Goal: Transaction & Acquisition: Download file/media

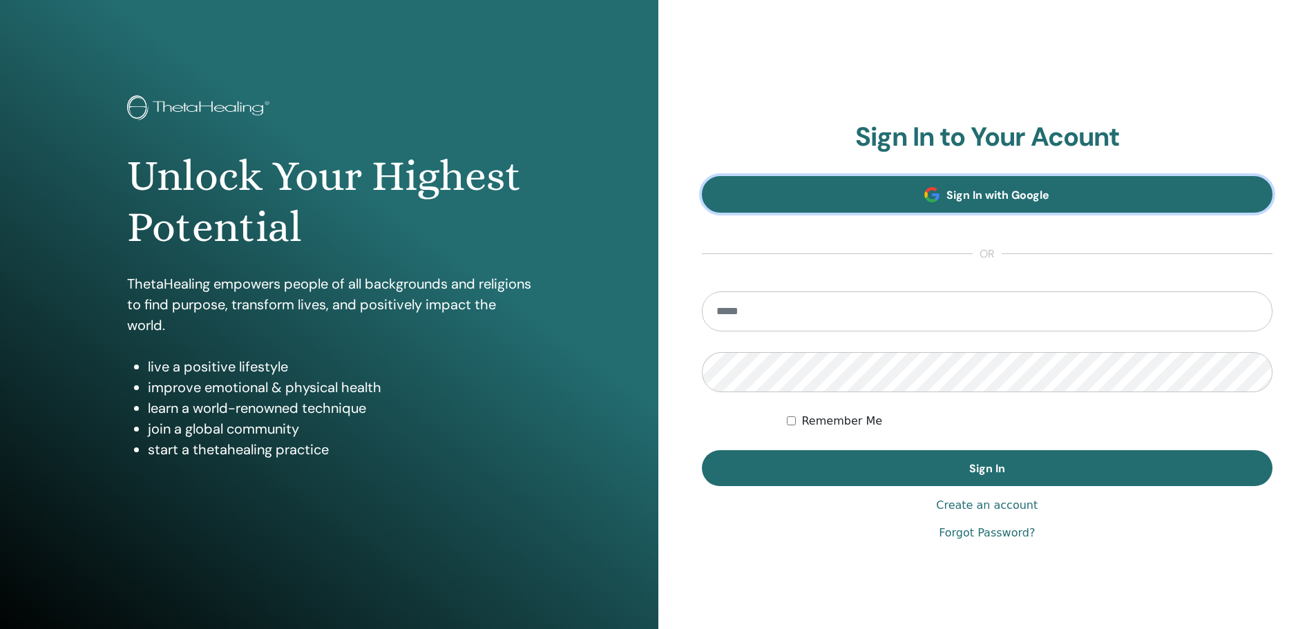
click at [1045, 191] on span "Sign In with Google" at bounding box center [997, 195] width 103 height 15
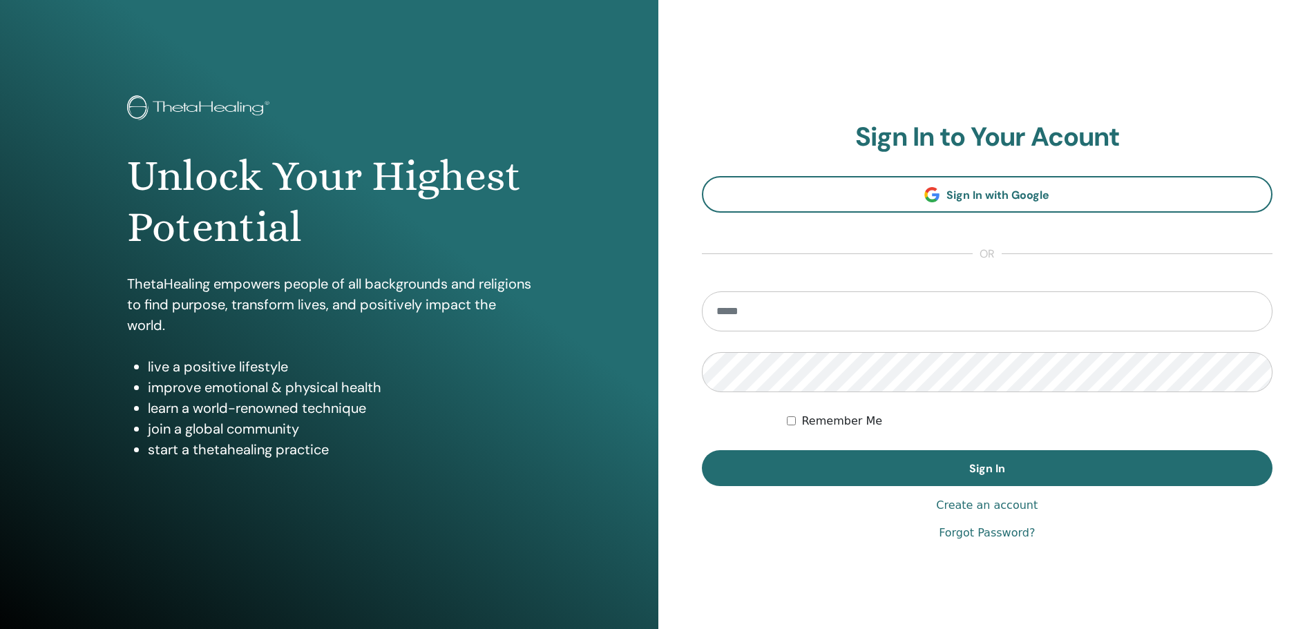
click at [918, 298] on input "email" at bounding box center [987, 311] width 571 height 40
type input "**********"
click at [702, 450] on button "Sign In" at bounding box center [987, 468] width 571 height 36
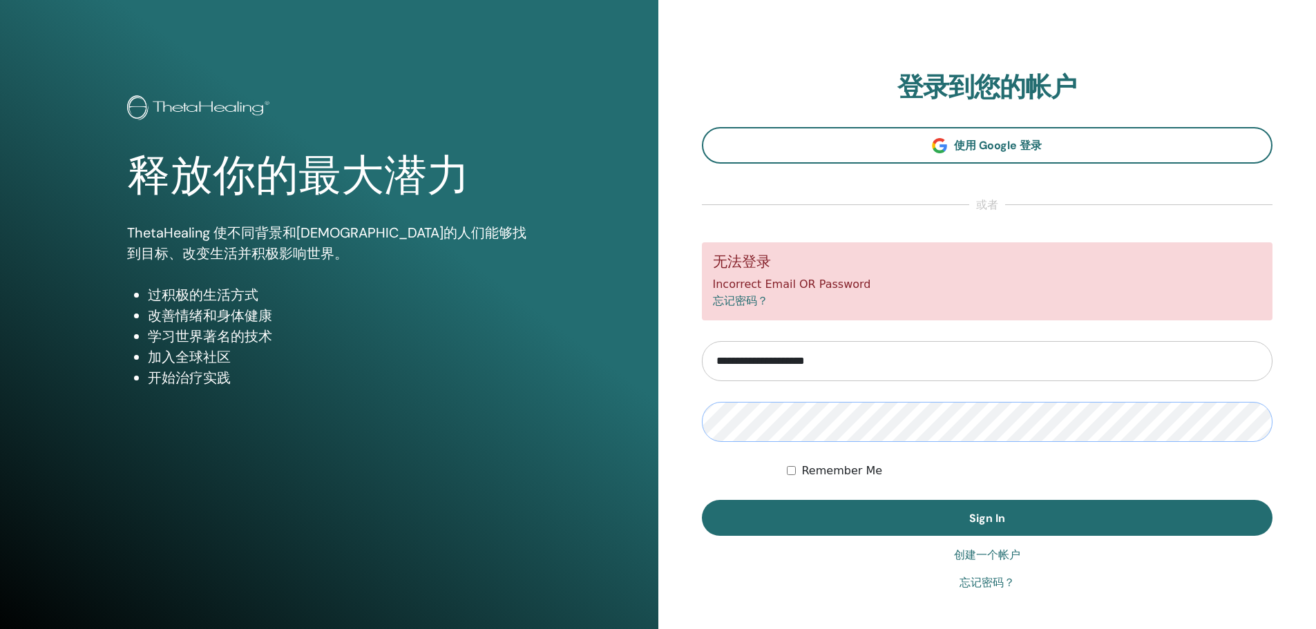
click at [702, 500] on button "Sign In" at bounding box center [987, 518] width 571 height 36
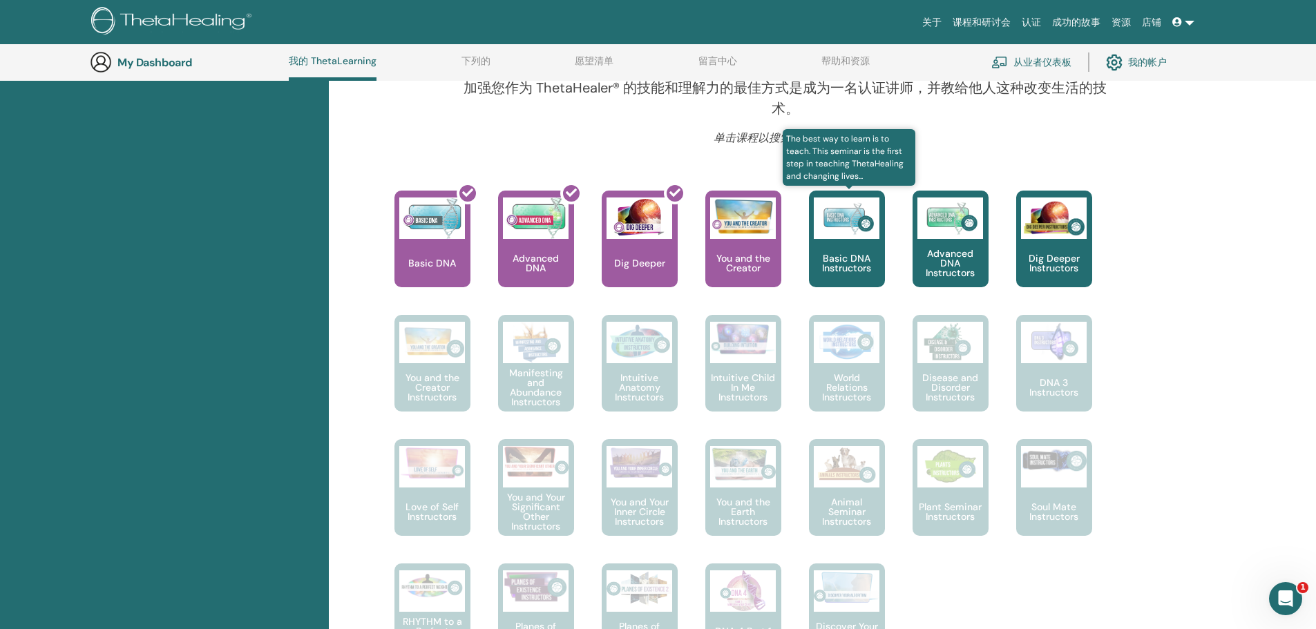
click at [857, 234] on img at bounding box center [847, 218] width 66 height 41
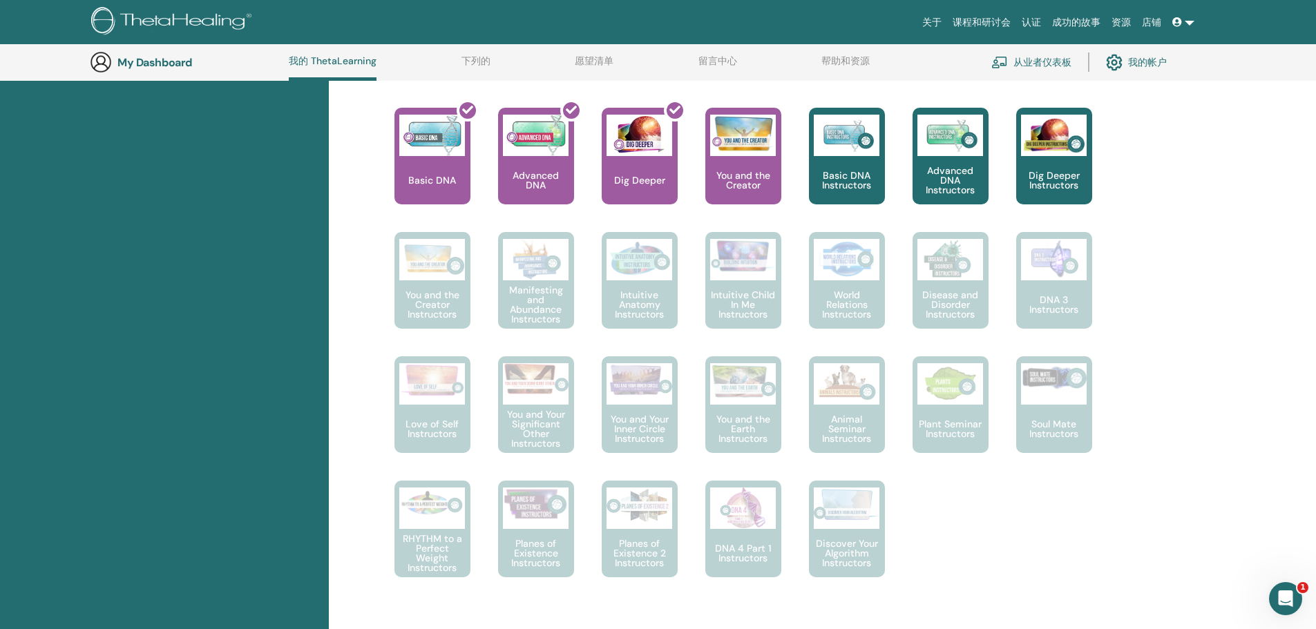
scroll to position [520, 0]
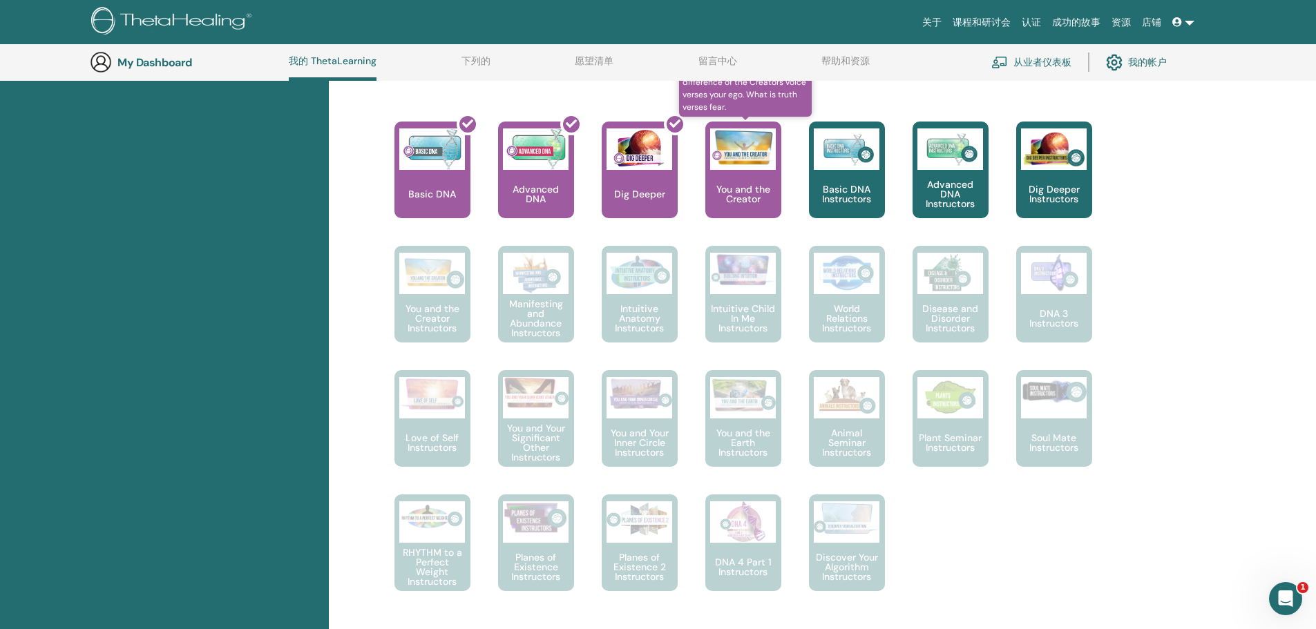
click at [751, 174] on div "You and the Creator" at bounding box center [743, 170] width 76 height 97
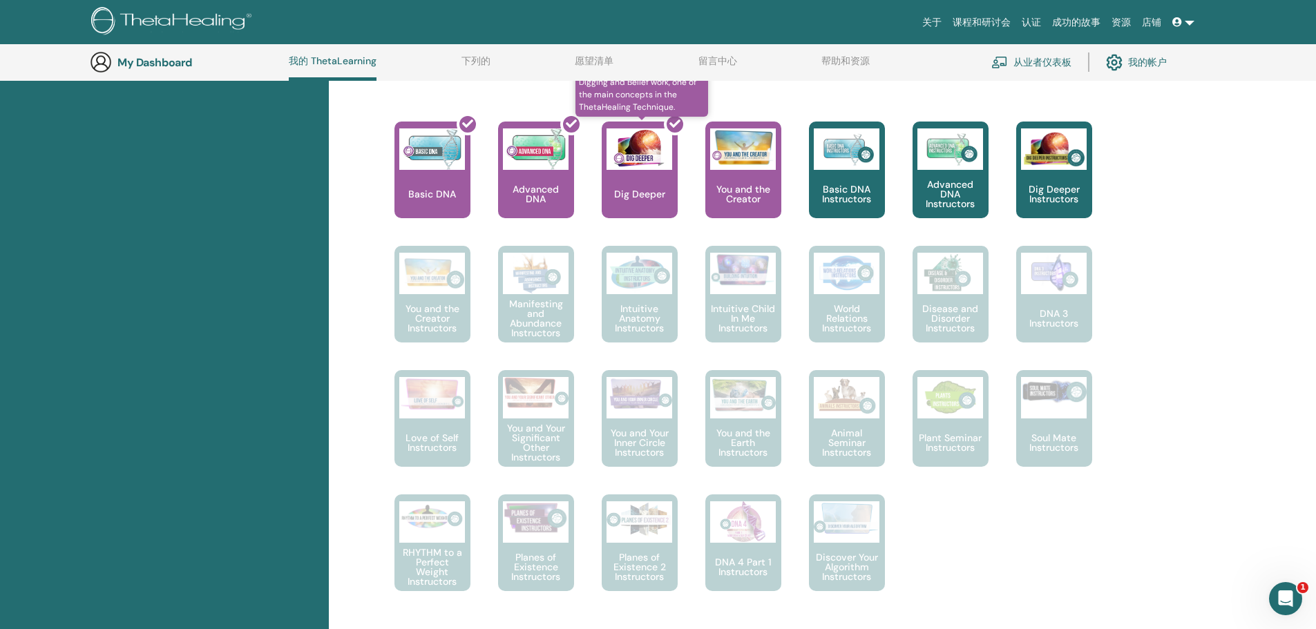
click at [646, 162] on div at bounding box center [648, 175] width 76 height 124
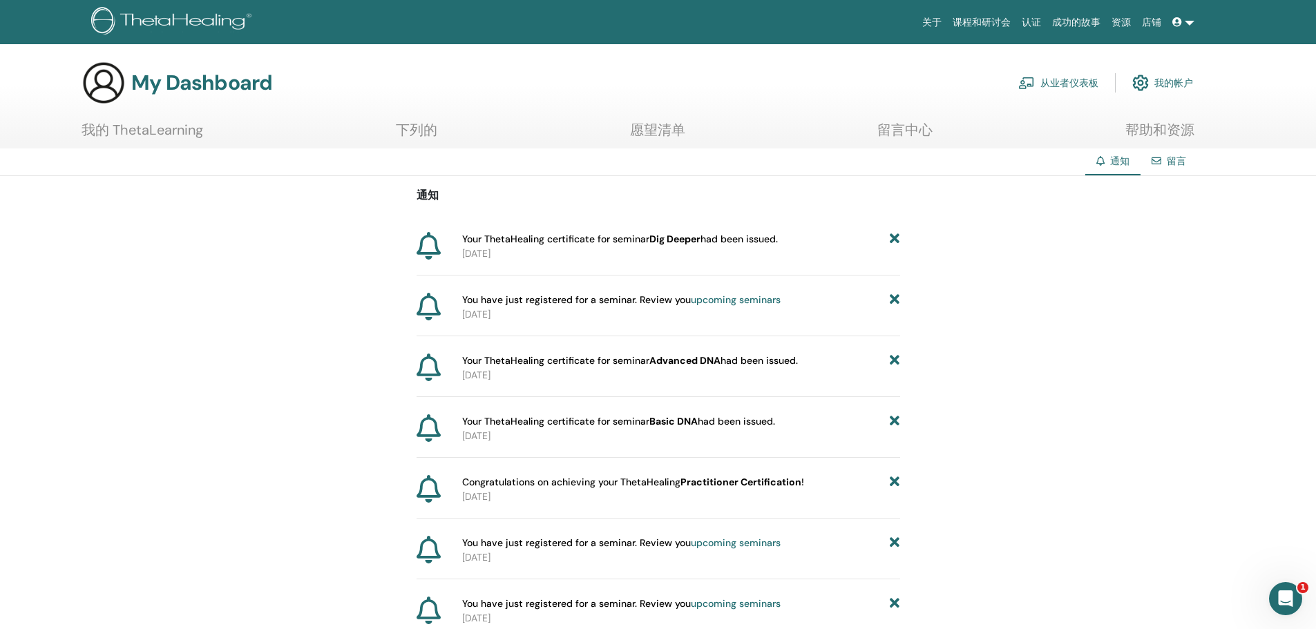
click at [689, 241] on b "Dig Deeper" at bounding box center [674, 239] width 51 height 12
click at [153, 16] on img at bounding box center [173, 22] width 165 height 31
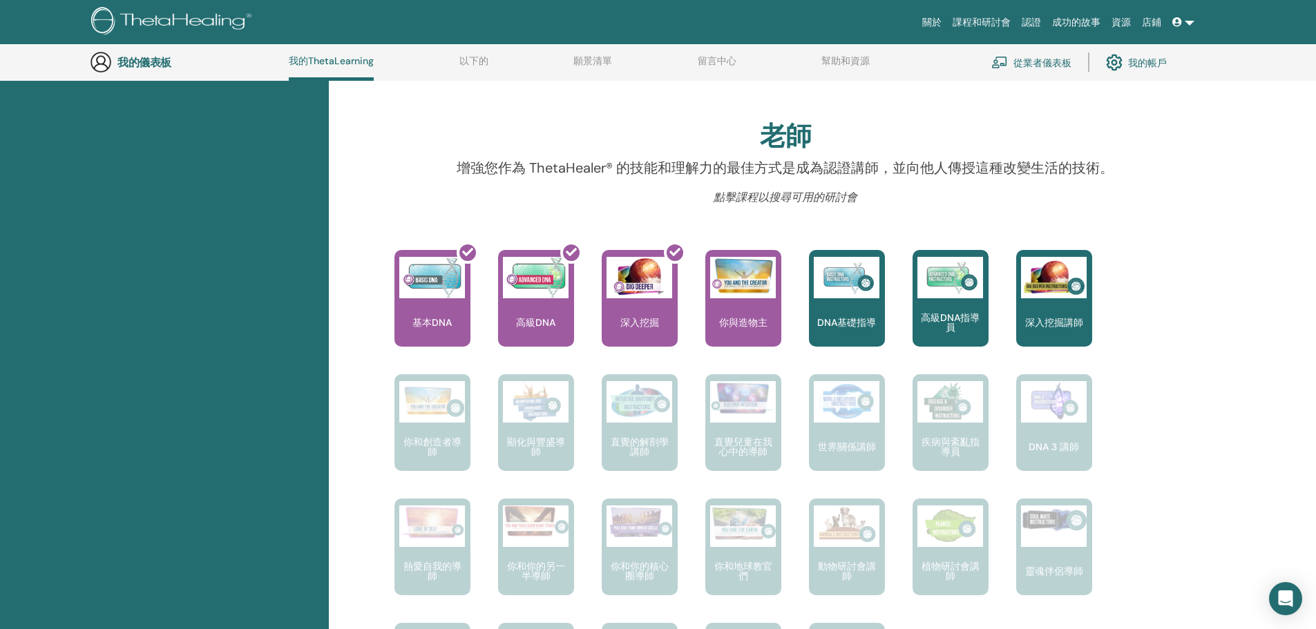
scroll to position [313, 0]
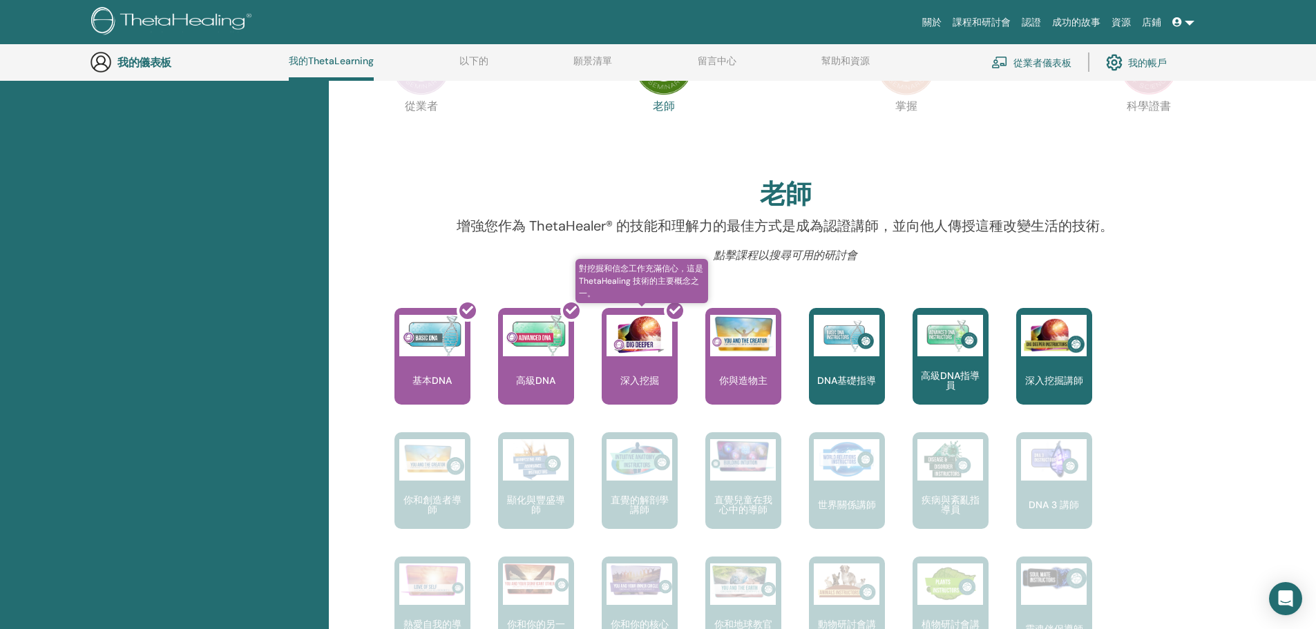
click at [655, 339] on div at bounding box center [648, 362] width 76 height 124
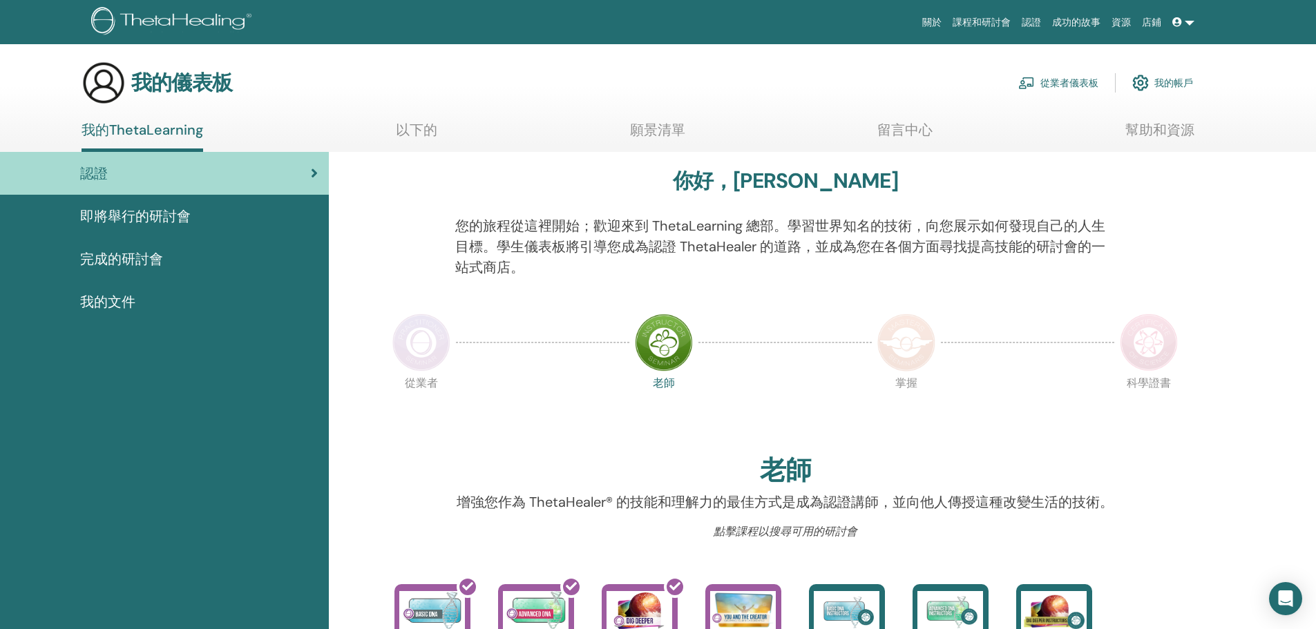
click at [166, 254] on div "完成的研討會" at bounding box center [164, 259] width 307 height 21
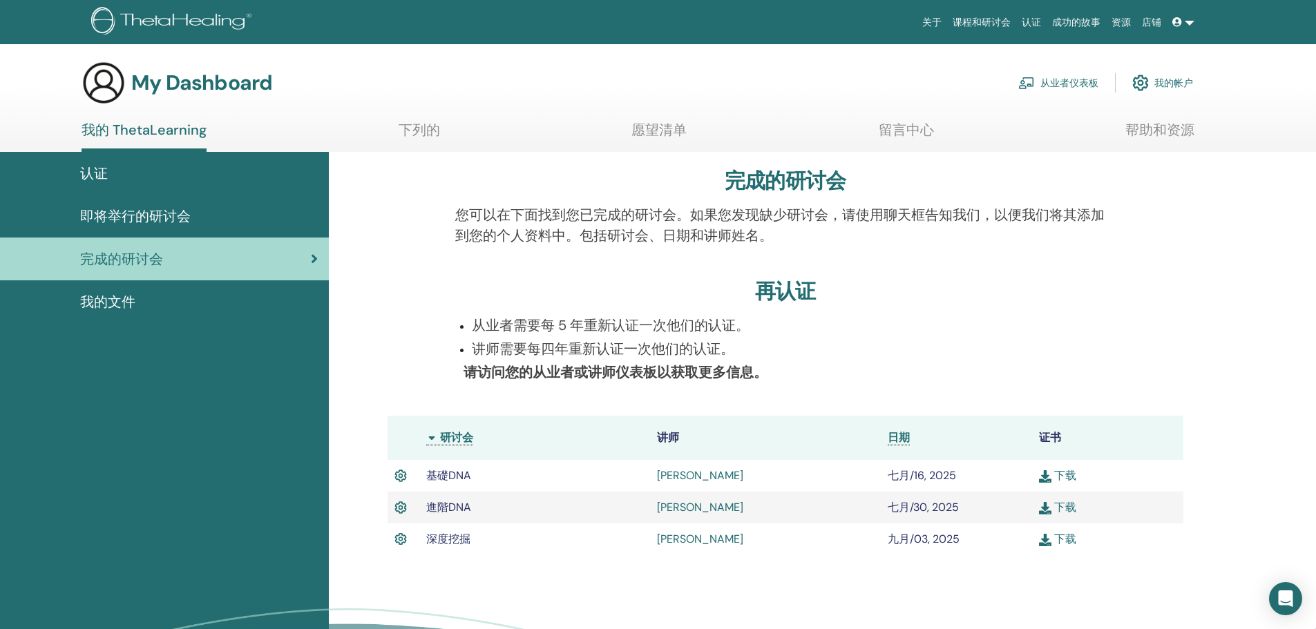
click at [1062, 542] on link "下载" at bounding box center [1057, 539] width 37 height 15
